Goal: Information Seeking & Learning: Compare options

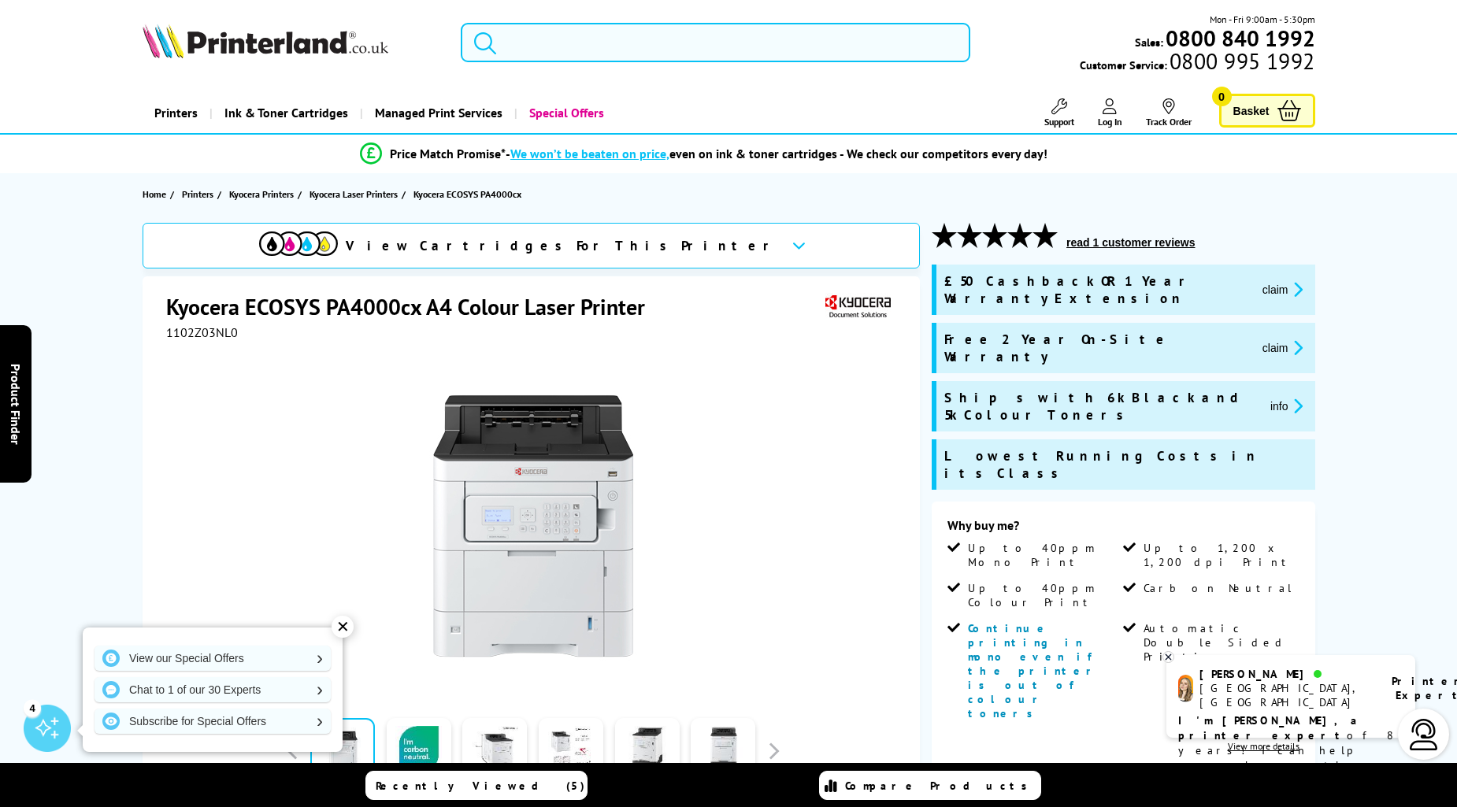
click at [543, 50] on input "search" at bounding box center [715, 42] width 509 height 39
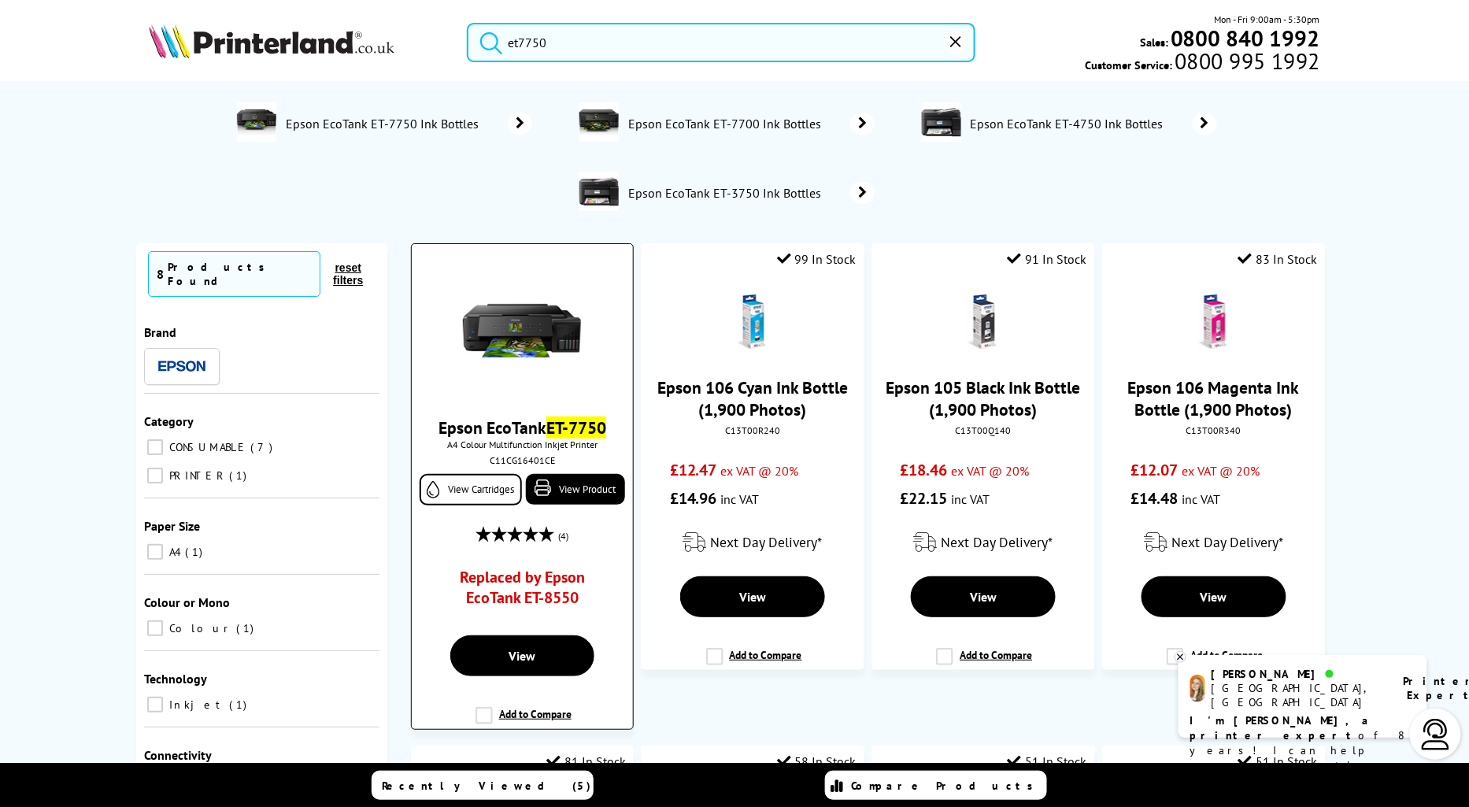
type input "et7750"
click at [567, 431] on mark "ET-7750" at bounding box center [576, 428] width 60 height 22
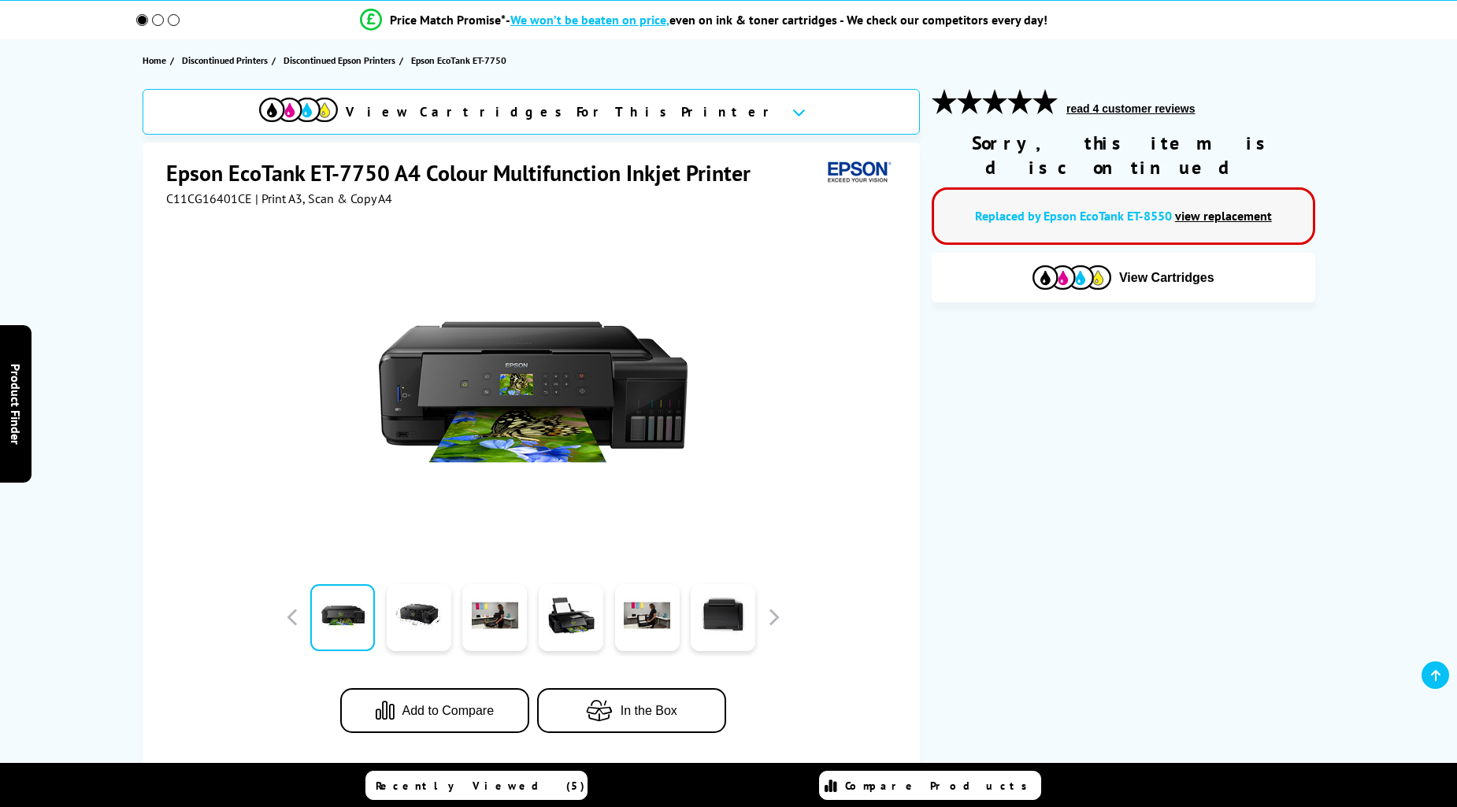
click at [1250, 208] on link "view replacement" at bounding box center [1223, 216] width 97 height 16
